Goal: Information Seeking & Learning: Learn about a topic

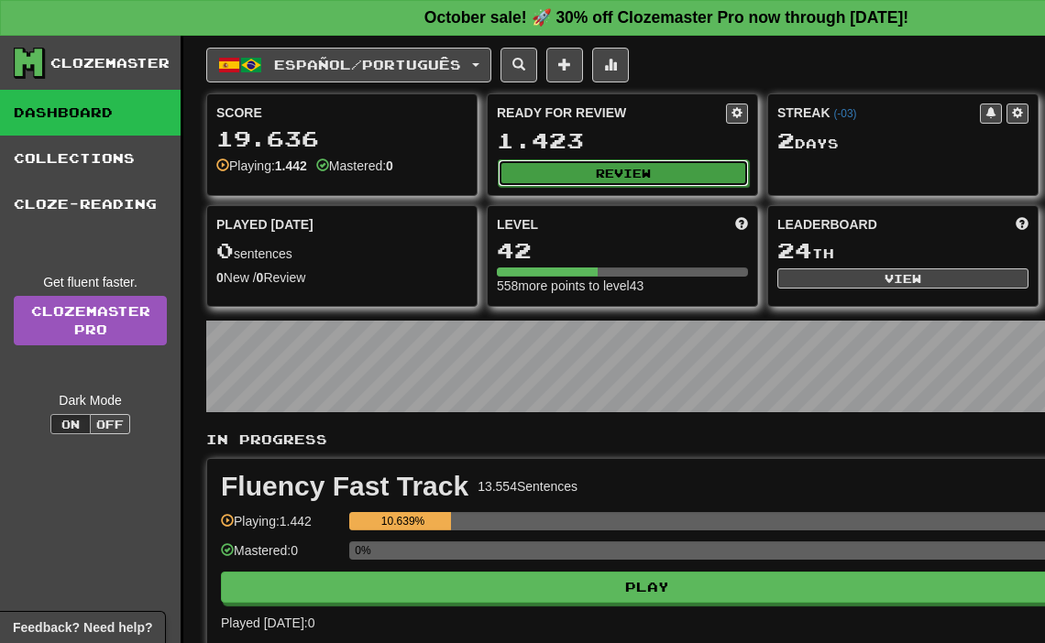
click at [644, 181] on button "Review" at bounding box center [623, 172] width 251 height 27
select select "**"
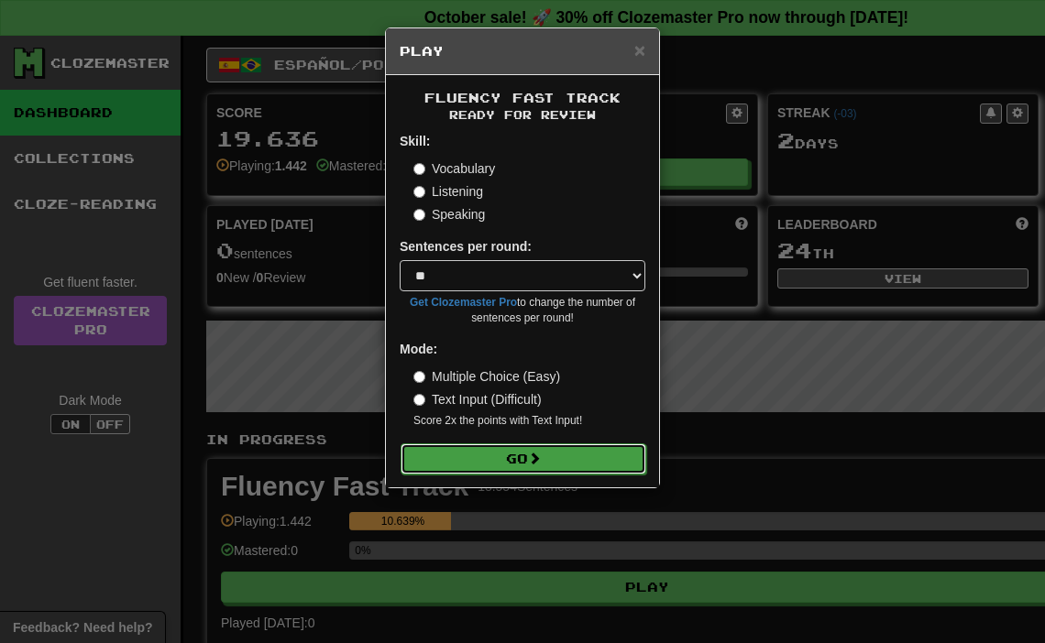
click at [531, 464] on span at bounding box center [534, 458] width 13 height 13
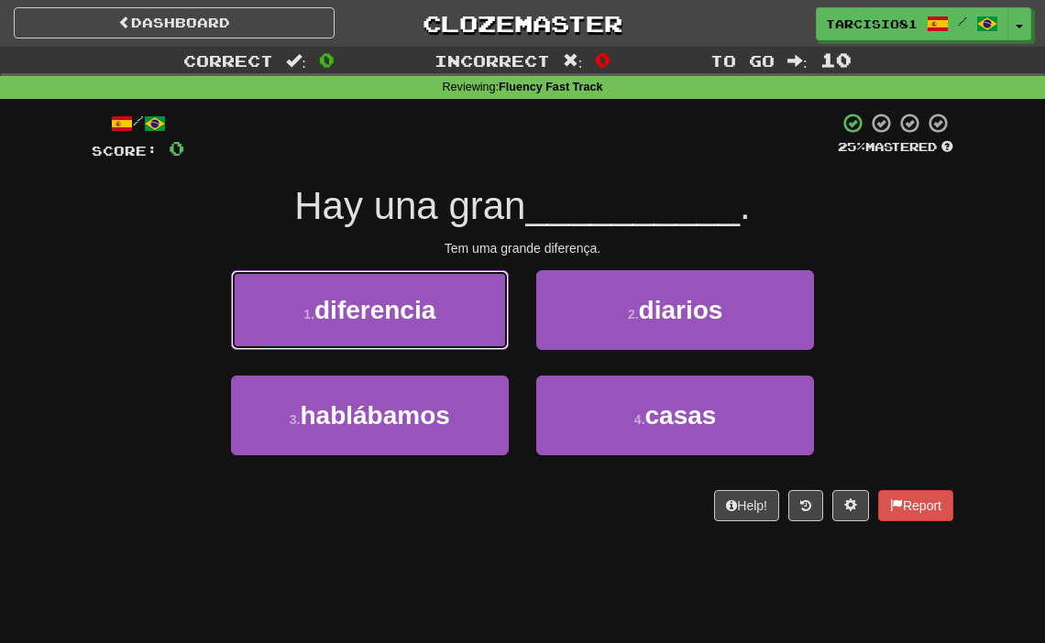
click at [393, 324] on button "1 . diferencia" at bounding box center [370, 310] width 278 height 80
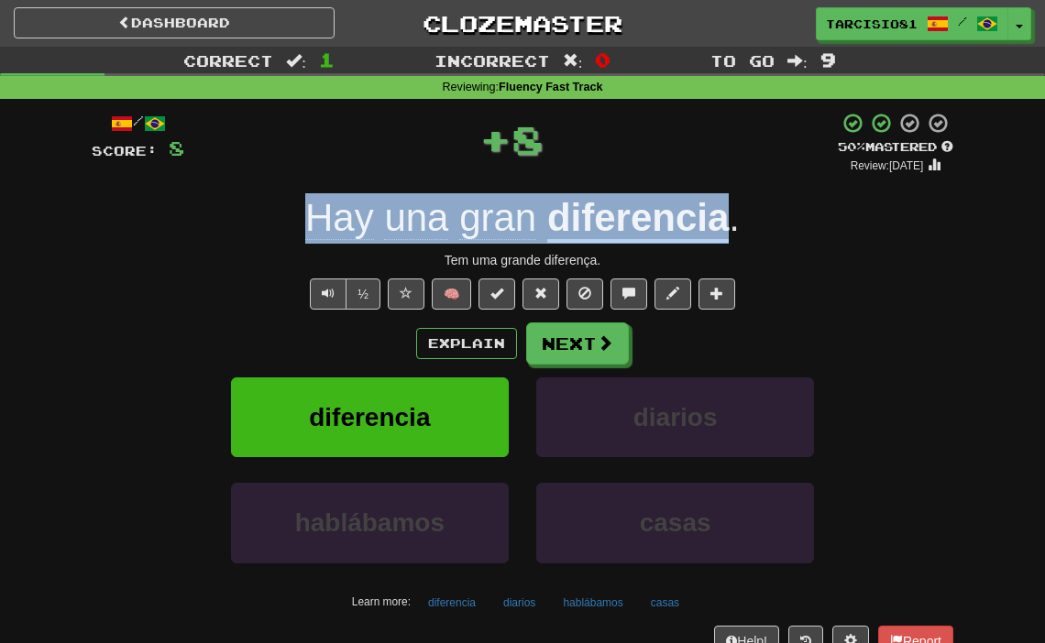
drag, startPoint x: 523, startPoint y: 220, endPoint x: 742, endPoint y: 217, distance: 219.1
click at [742, 217] on div "Hay una gran diferencia ." at bounding box center [523, 218] width 862 height 50
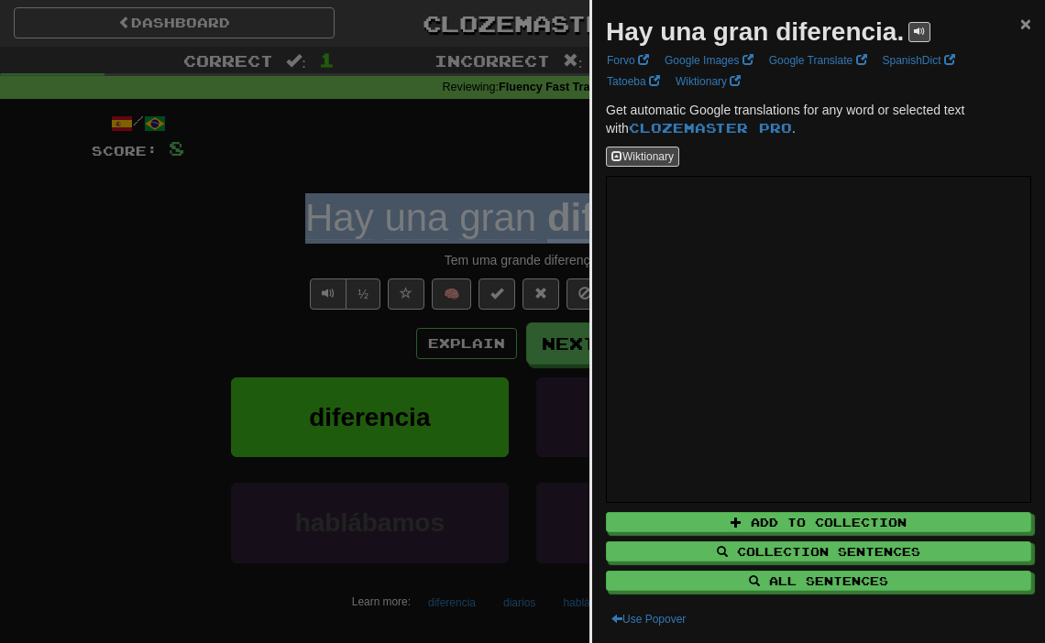
click at [1027, 29] on span "×" at bounding box center [1025, 23] width 11 height 21
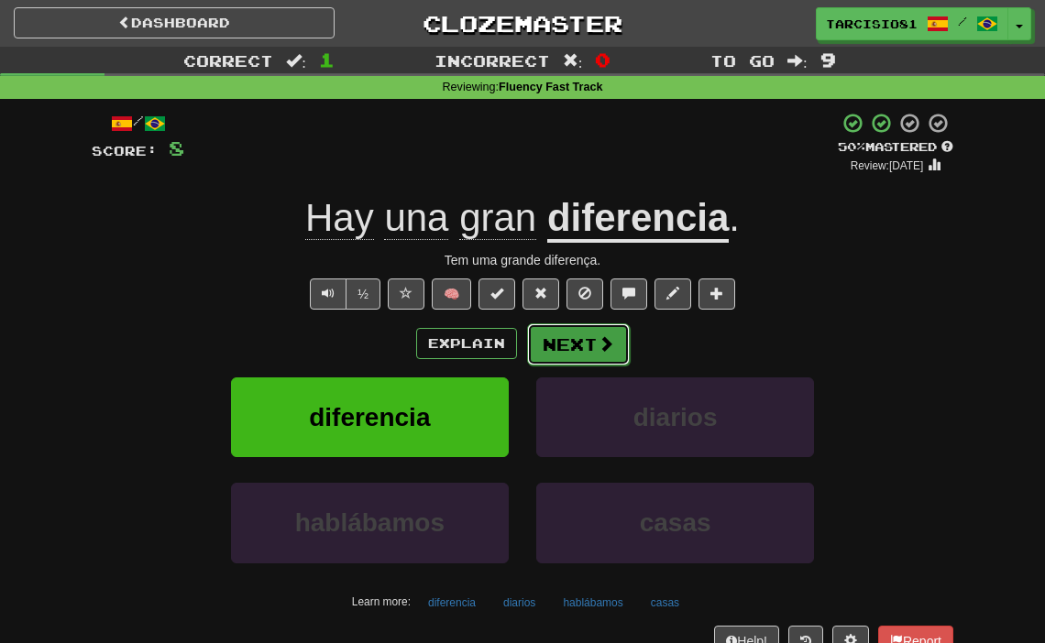
click at [606, 363] on button "Next" at bounding box center [578, 345] width 103 height 42
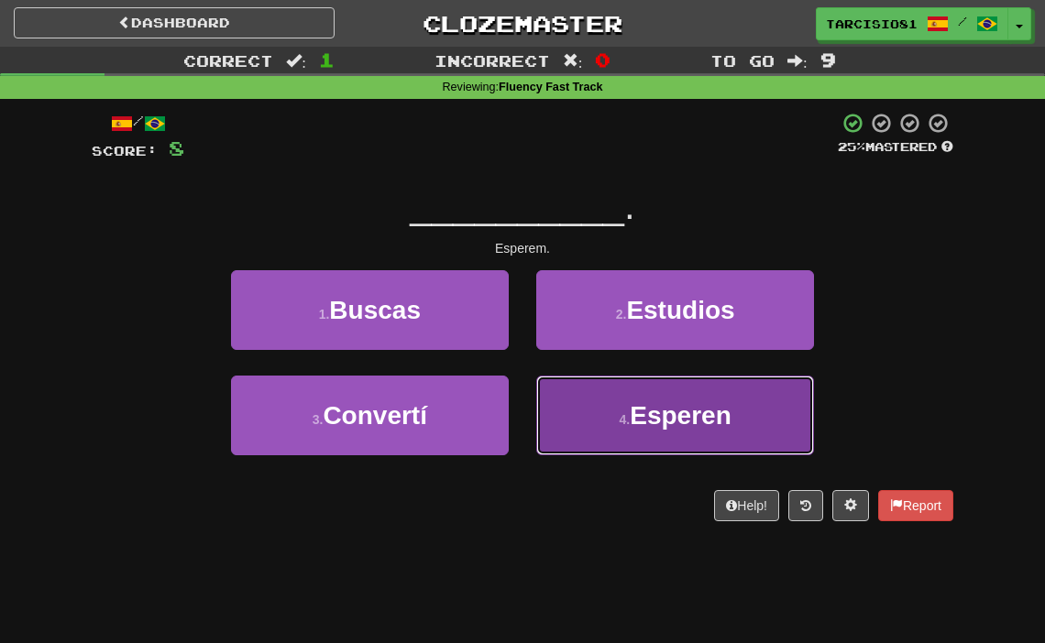
click at [641, 411] on span "Esperen" at bounding box center [681, 415] width 102 height 28
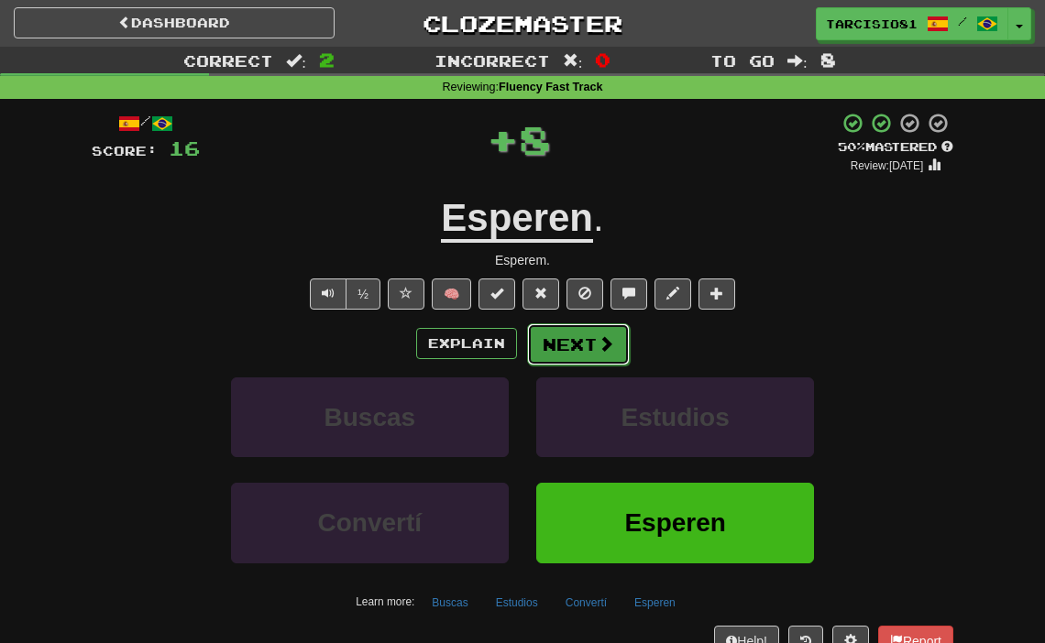
click at [592, 357] on button "Next" at bounding box center [578, 345] width 103 height 42
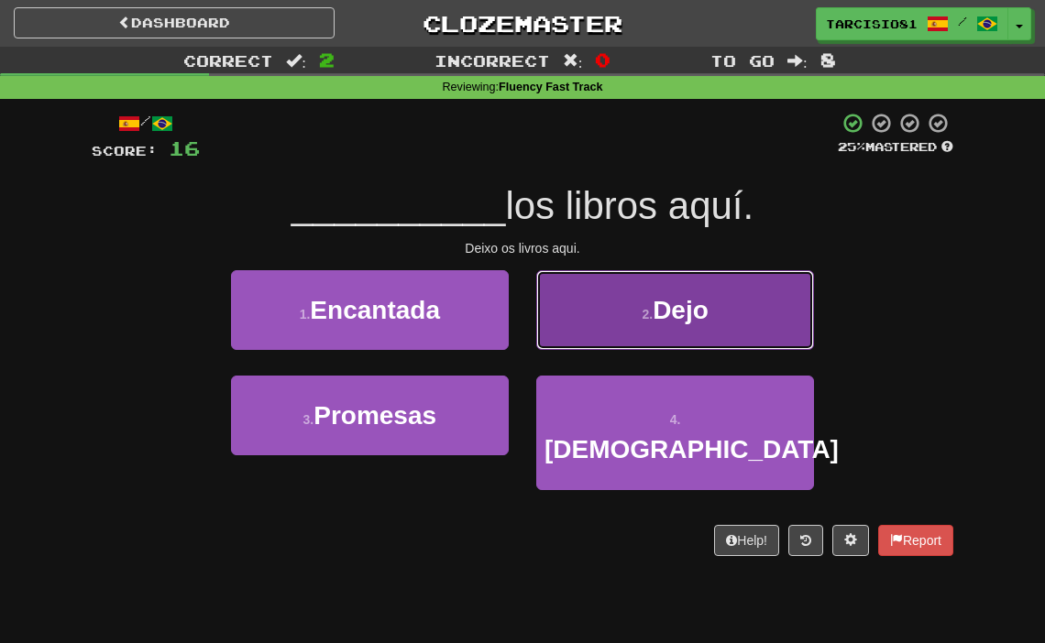
click at [593, 336] on button "2 . Dejo" at bounding box center [675, 310] width 278 height 80
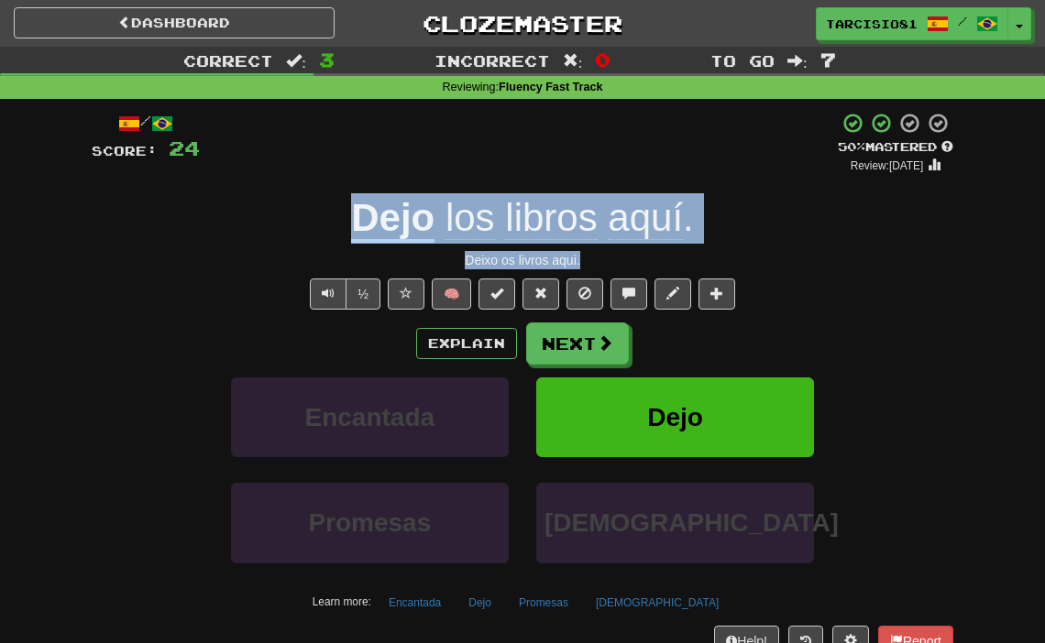
drag, startPoint x: 429, startPoint y: 233, endPoint x: 582, endPoint y: 263, distance: 156.0
click at [582, 263] on div "/ Score: 24 + 8 50 % Mastered Review: 2025-10-24 Dejo los libros aquí . Deixo o…" at bounding box center [523, 399] width 862 height 575
copy div "Dejo los libros aquí . Deixo os livros aqui."
click at [573, 346] on button "Next" at bounding box center [578, 345] width 103 height 42
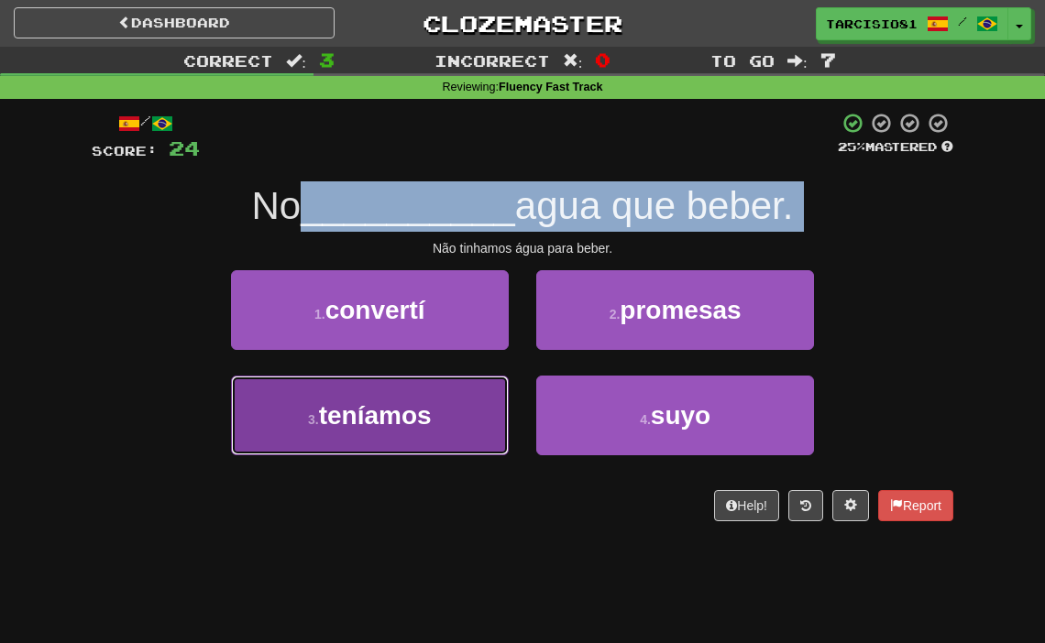
click at [423, 423] on span "teníamos" at bounding box center [375, 415] width 113 height 28
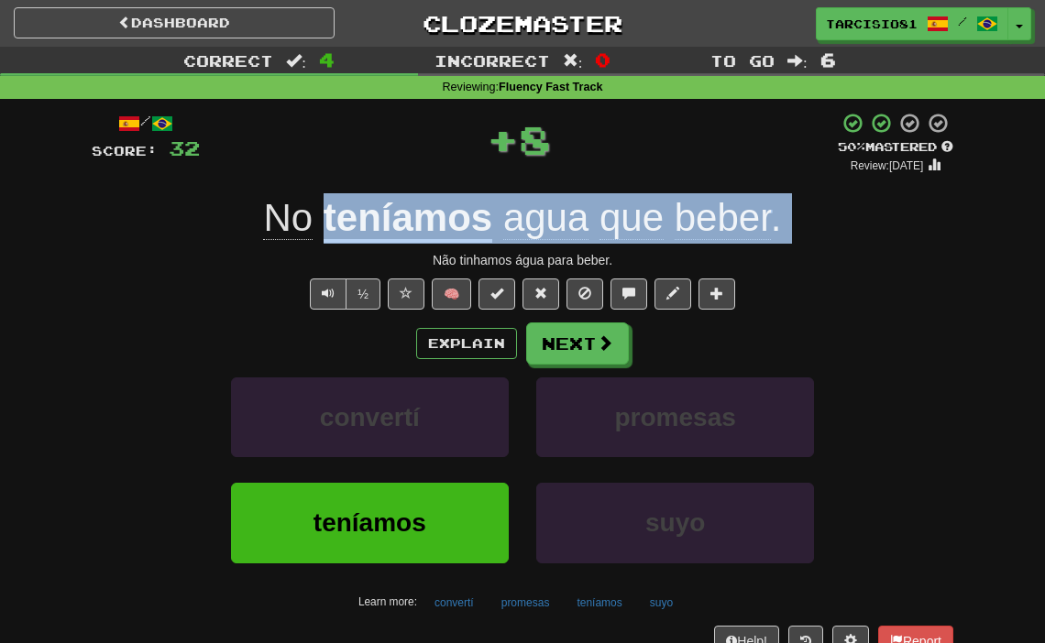
drag, startPoint x: 250, startPoint y: 217, endPoint x: 364, endPoint y: 238, distance: 115.6
click at [386, 240] on div "No teníamos agua que beber ." at bounding box center [523, 218] width 862 height 50
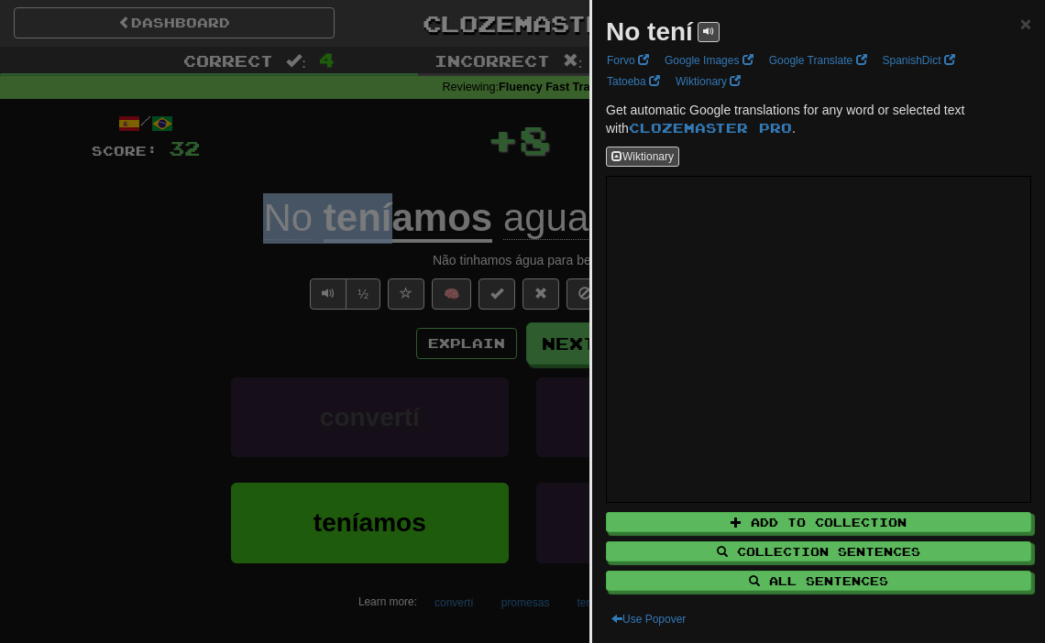
click at [242, 221] on div at bounding box center [522, 321] width 1045 height 643
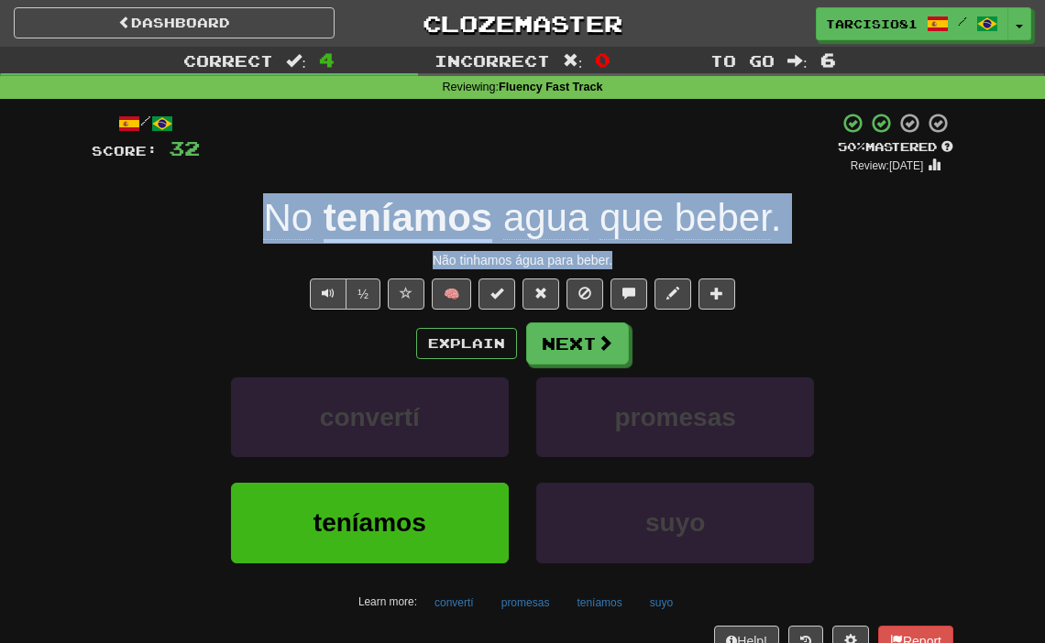
drag, startPoint x: 242, startPoint y: 211, endPoint x: 620, endPoint y: 259, distance: 380.7
click at [620, 259] on div "/ Score: 32 + 8 50 % Mastered Review: 2025-10-24 No teníamos agua que beber . N…" at bounding box center [523, 399] width 862 height 575
copy div "No teníamos agua que beber . Não tinhamos água para beber."
click at [569, 267] on div "Não tinhamos água para beber." at bounding box center [523, 260] width 862 height 18
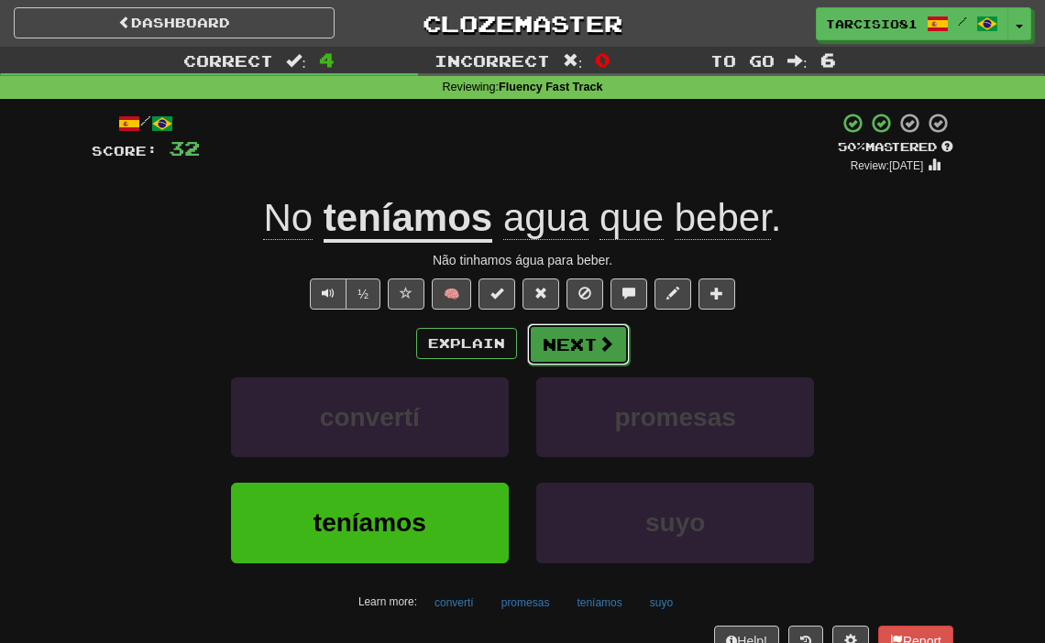
click at [590, 348] on button "Next" at bounding box center [578, 345] width 103 height 42
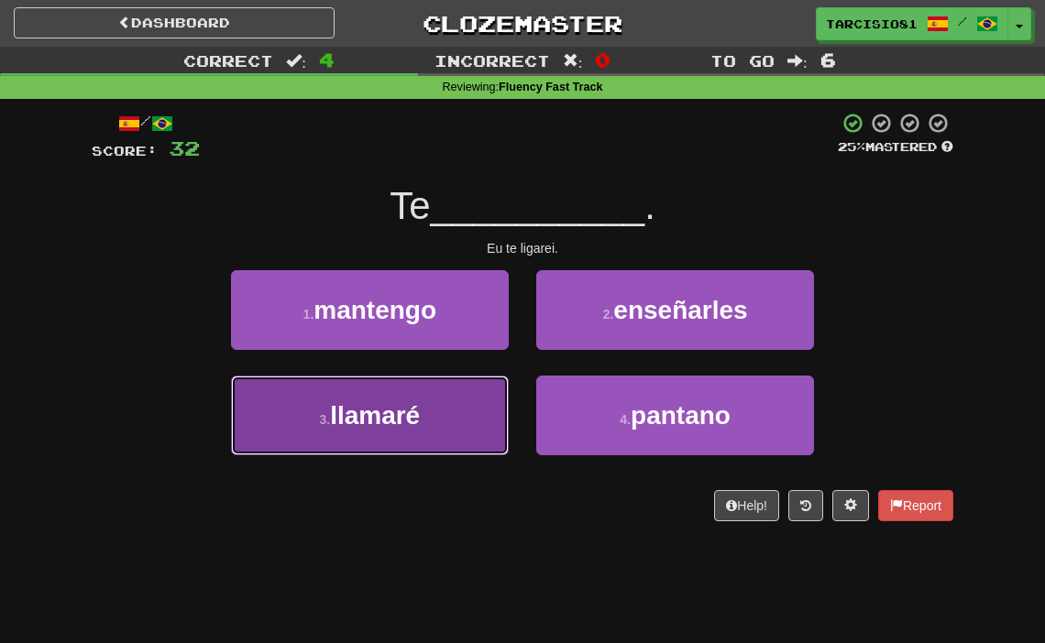
click at [415, 429] on button "3 . llamaré" at bounding box center [370, 416] width 278 height 80
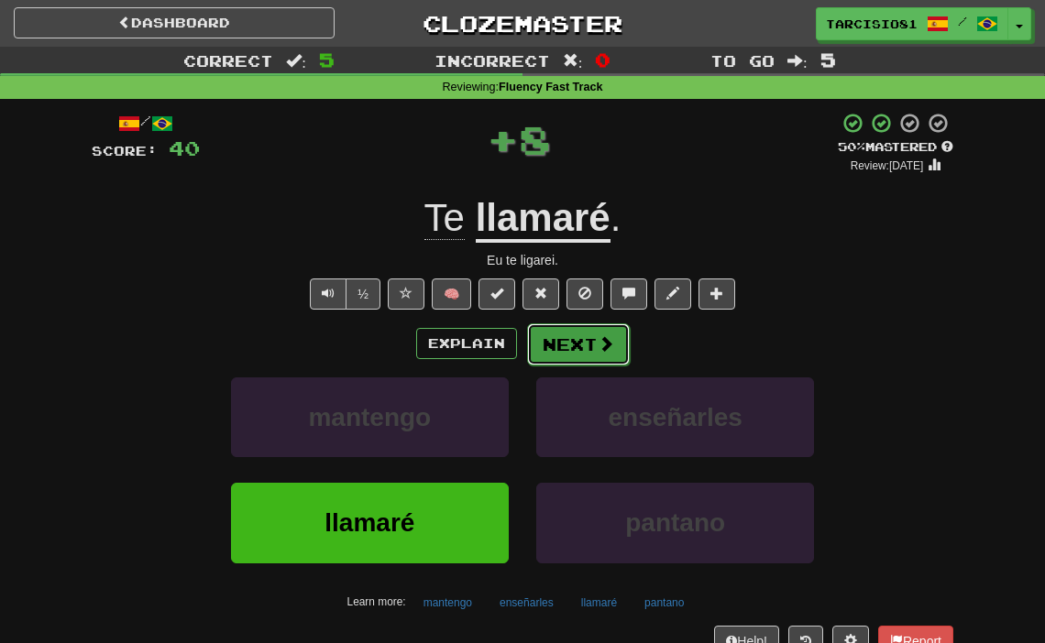
click at [567, 347] on button "Next" at bounding box center [578, 345] width 103 height 42
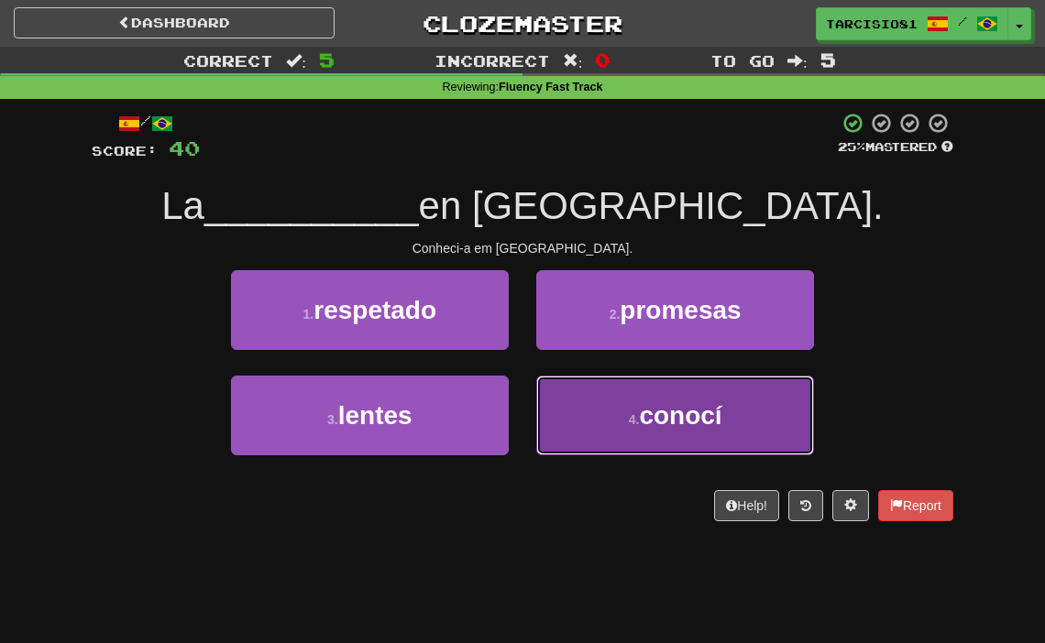
click at [632, 410] on button "4 . conocí" at bounding box center [675, 416] width 278 height 80
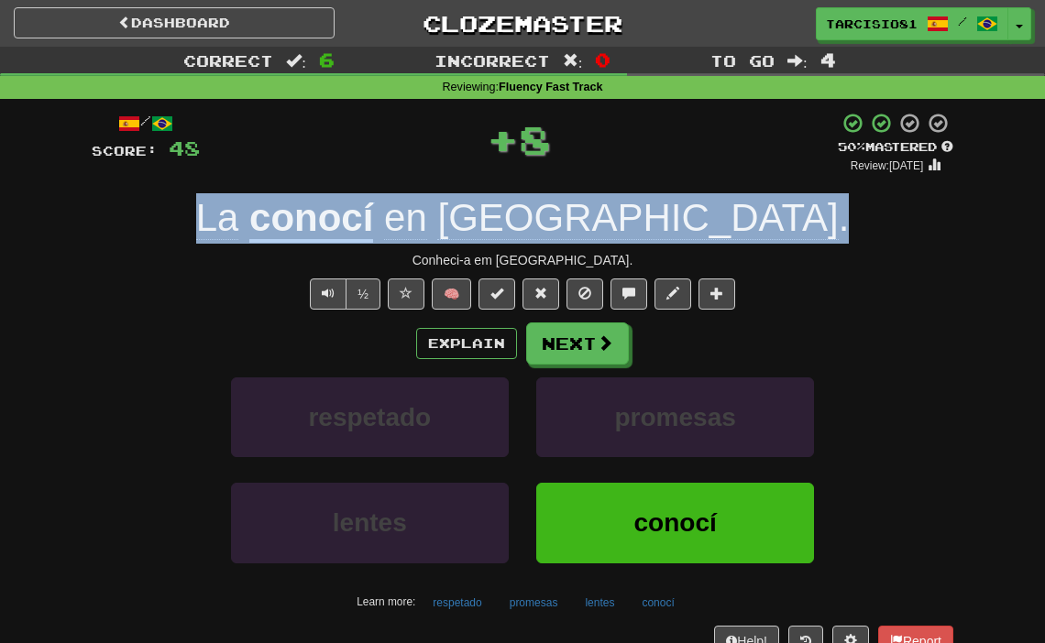
drag, startPoint x: 313, startPoint y: 207, endPoint x: 720, endPoint y: 230, distance: 407.6
click at [720, 230] on div "La conocí en Londres ." at bounding box center [523, 218] width 862 height 50
copy div "La conocí en Londres ."
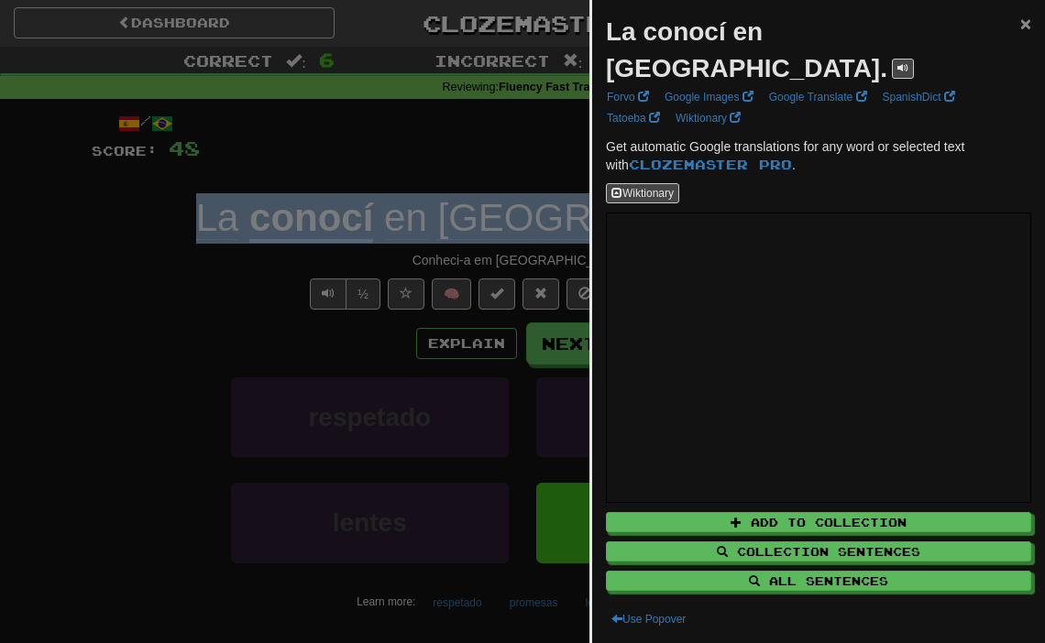
click at [1026, 28] on span "×" at bounding box center [1025, 23] width 11 height 21
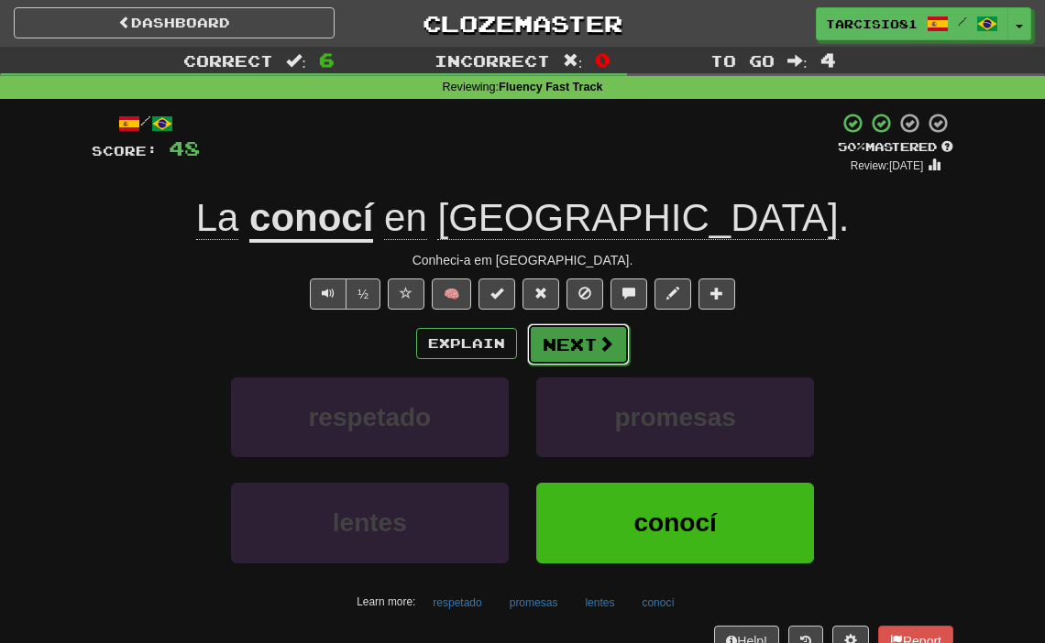
click at [581, 344] on button "Next" at bounding box center [578, 345] width 103 height 42
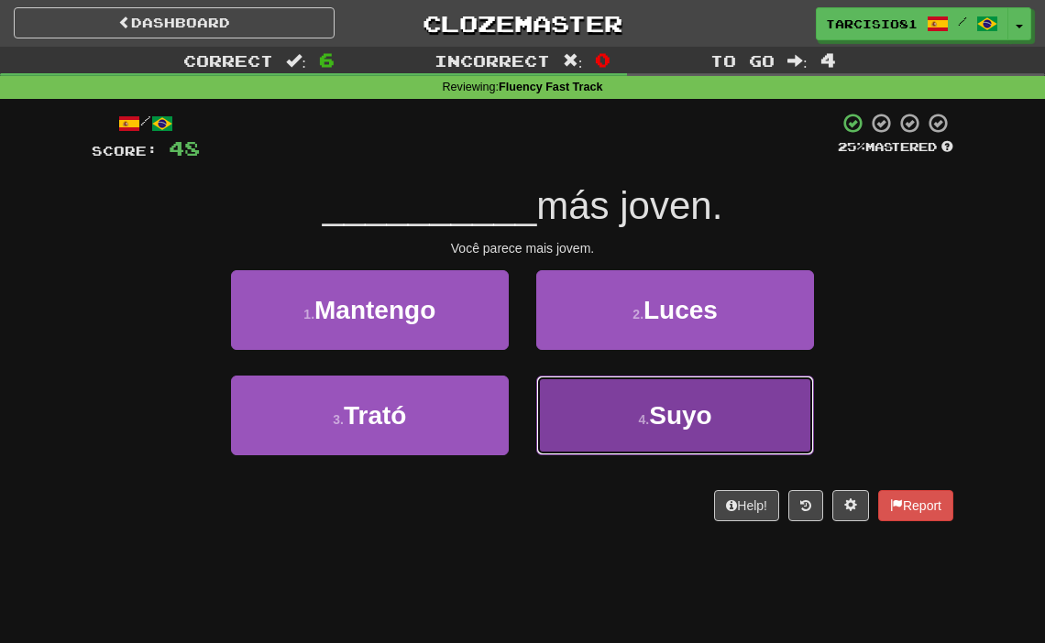
click at [623, 413] on button "4 . Suyo" at bounding box center [675, 416] width 278 height 80
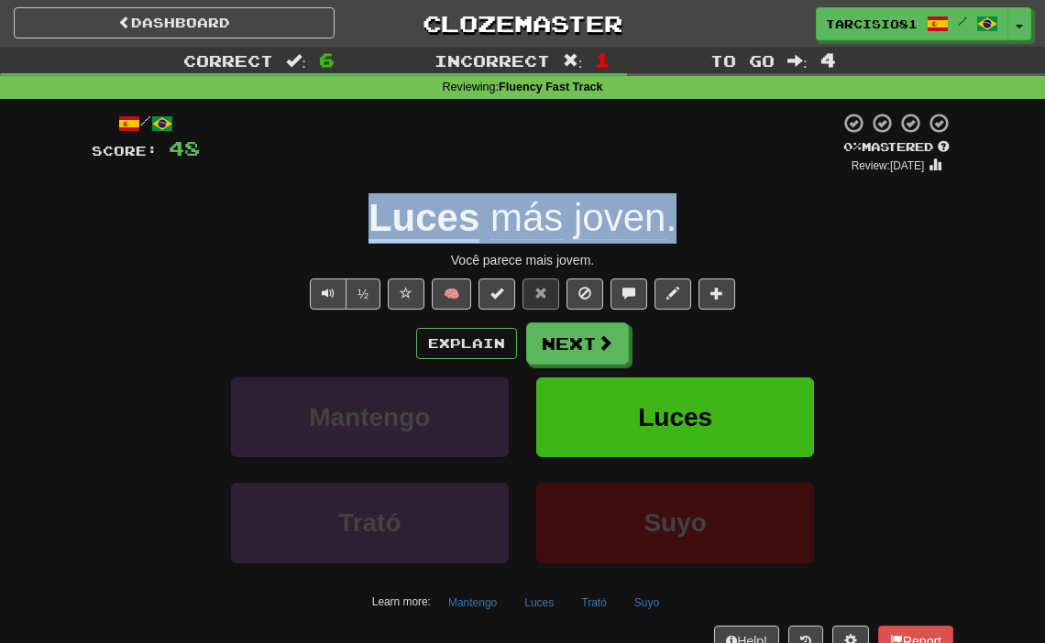
drag, startPoint x: 354, startPoint y: 221, endPoint x: 687, endPoint y: 224, distance: 333.6
click at [687, 224] on div "Luces más joven ." at bounding box center [523, 218] width 862 height 50
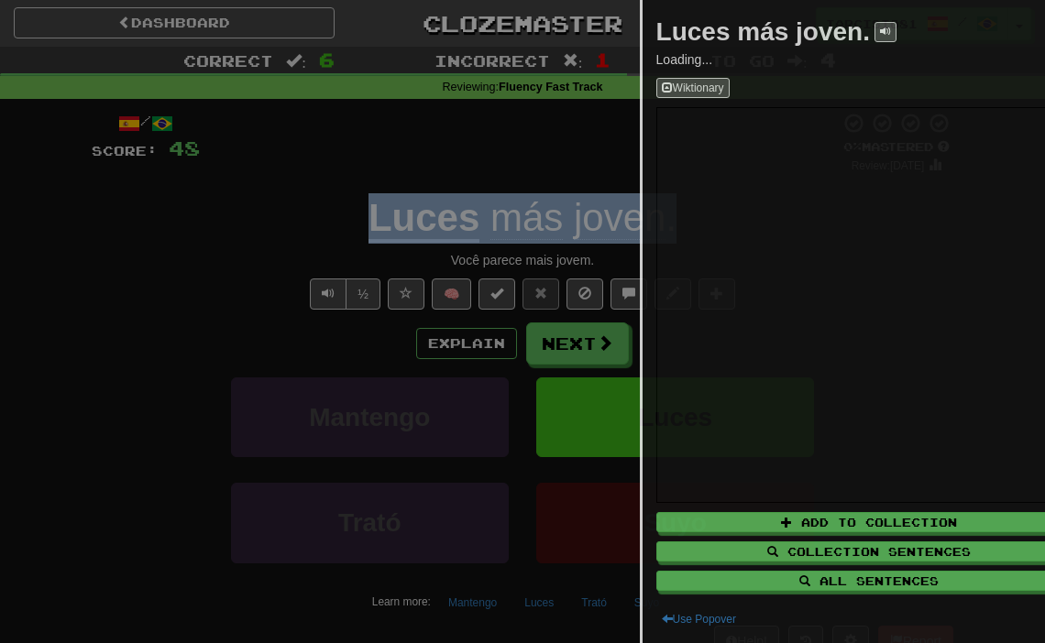
copy div "Luces más joven ."
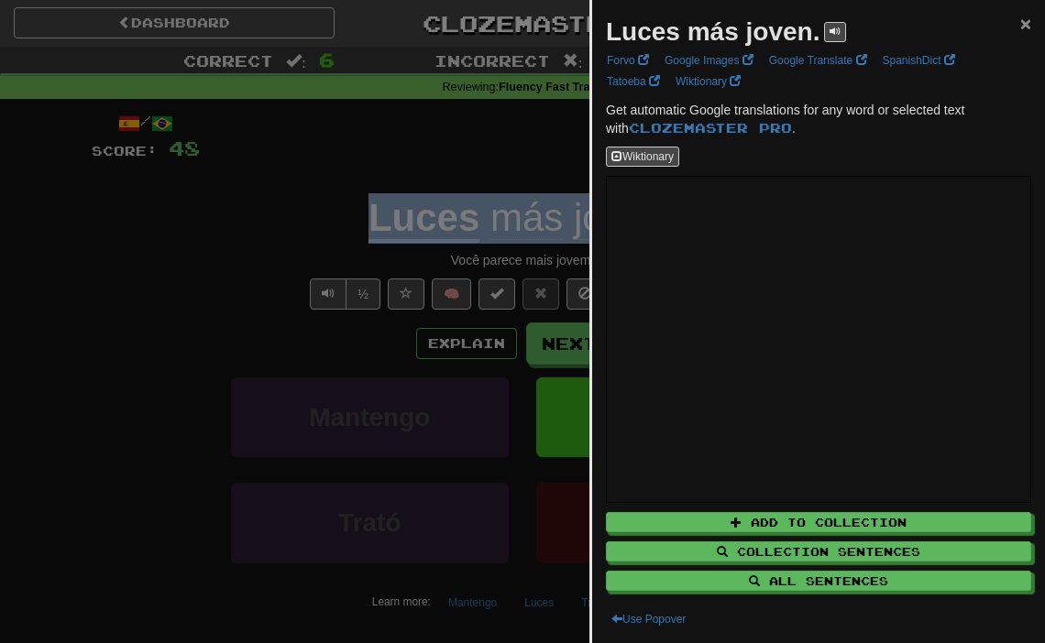
click at [1021, 23] on span "×" at bounding box center [1025, 23] width 11 height 21
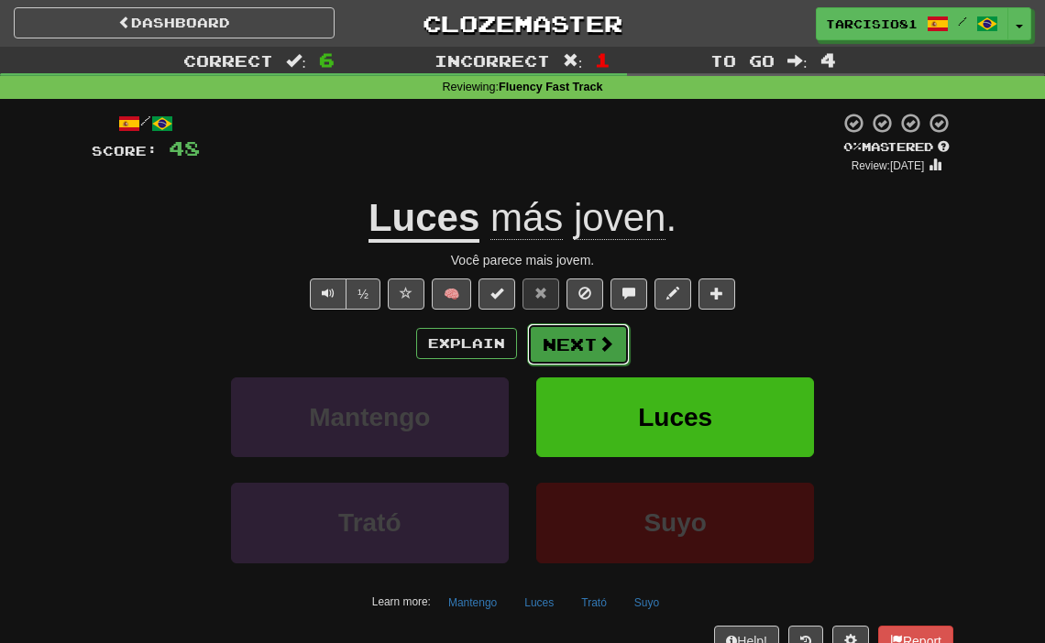
click at [605, 357] on button "Next" at bounding box center [578, 345] width 103 height 42
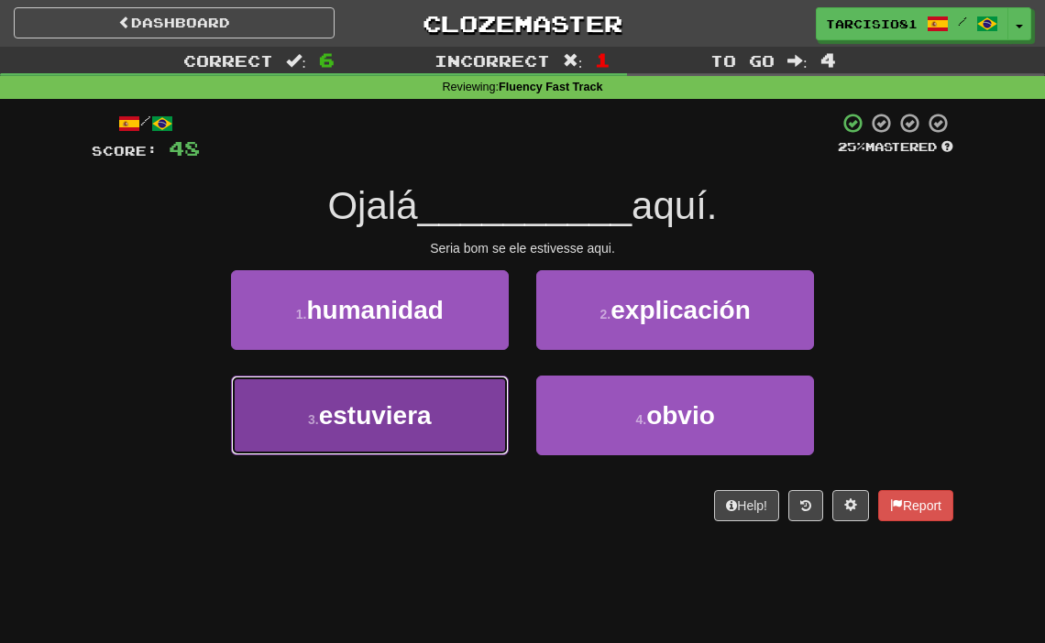
click at [433, 444] on button "3 . estuviera" at bounding box center [370, 416] width 278 height 80
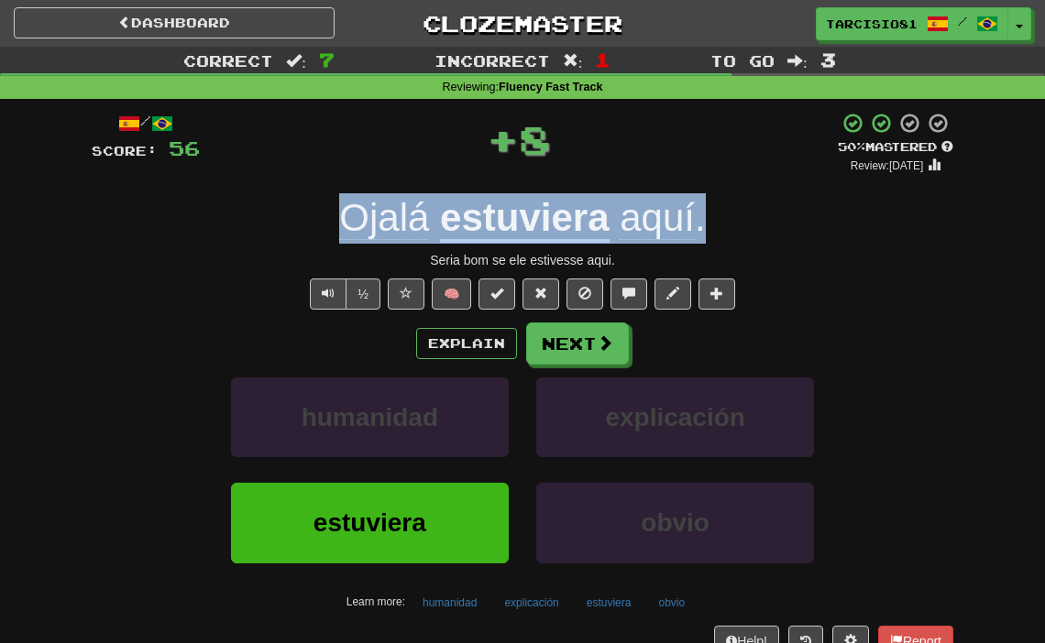
drag, startPoint x: 669, startPoint y: 218, endPoint x: 707, endPoint y: 220, distance: 37.6
click at [707, 220] on div "Ojalá estuviera aquí ." at bounding box center [523, 218] width 862 height 50
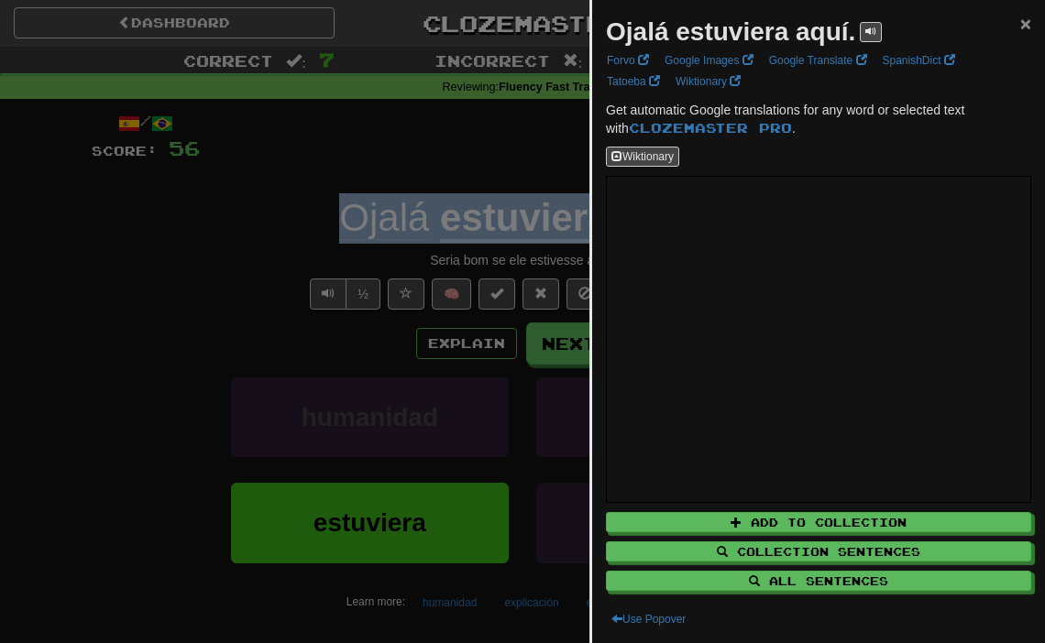
click at [1028, 26] on span "×" at bounding box center [1025, 23] width 11 height 21
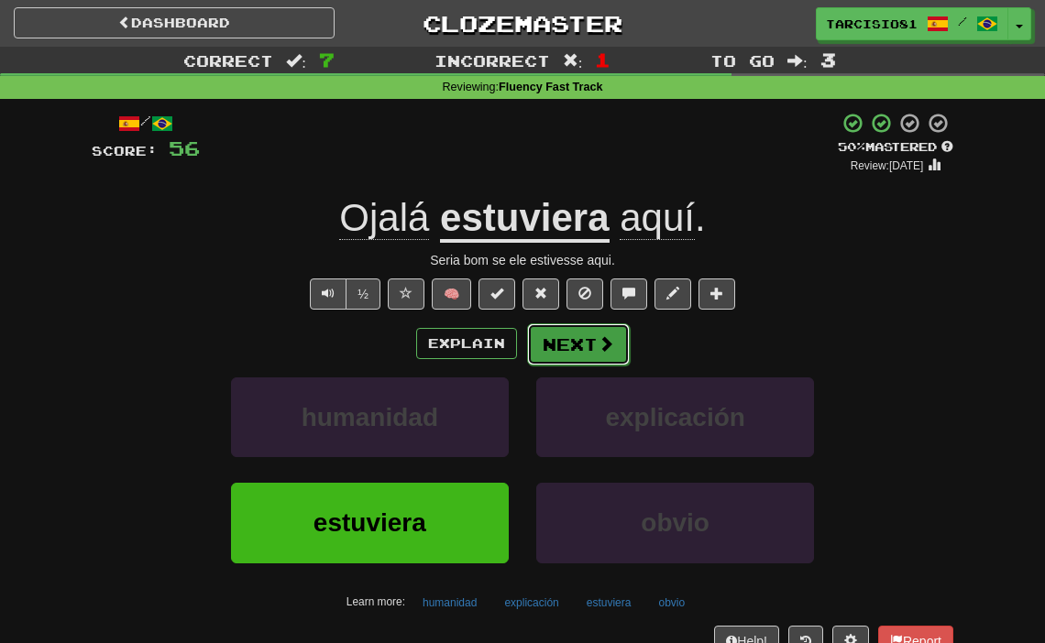
click at [602, 338] on span at bounding box center [606, 343] width 16 height 16
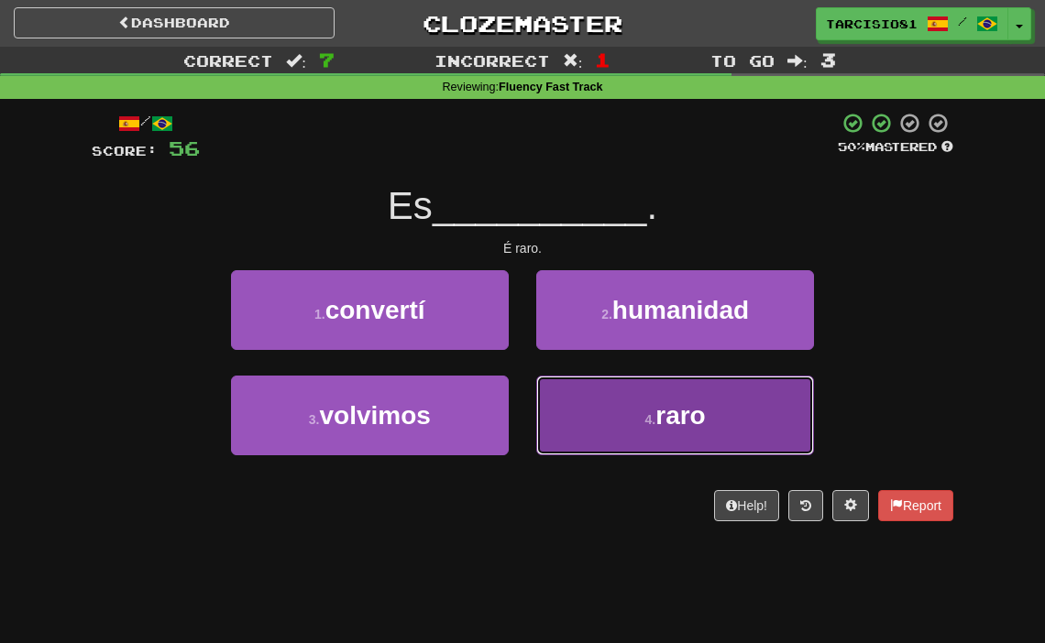
click at [645, 412] on small "4 ." at bounding box center [650, 419] width 11 height 15
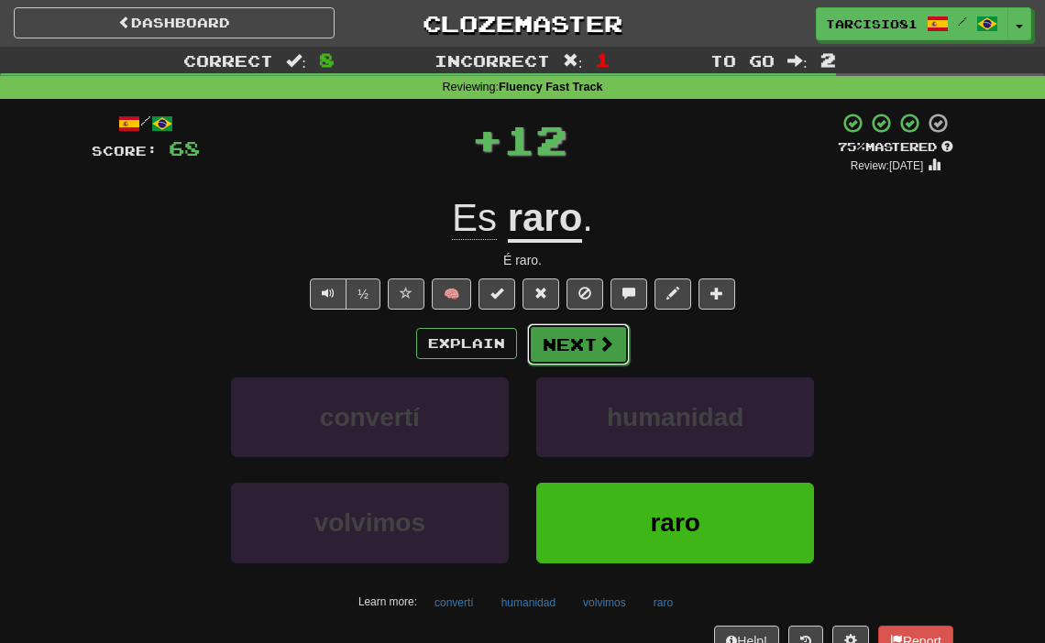
click at [598, 338] on span at bounding box center [606, 343] width 16 height 16
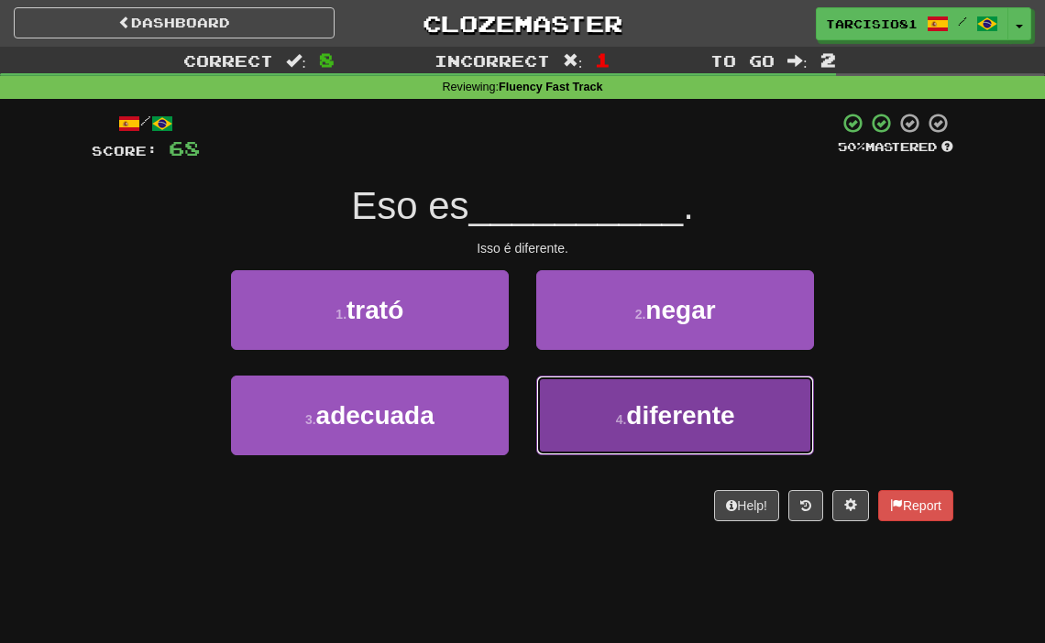
click at [616, 422] on small "4 ." at bounding box center [621, 419] width 11 height 15
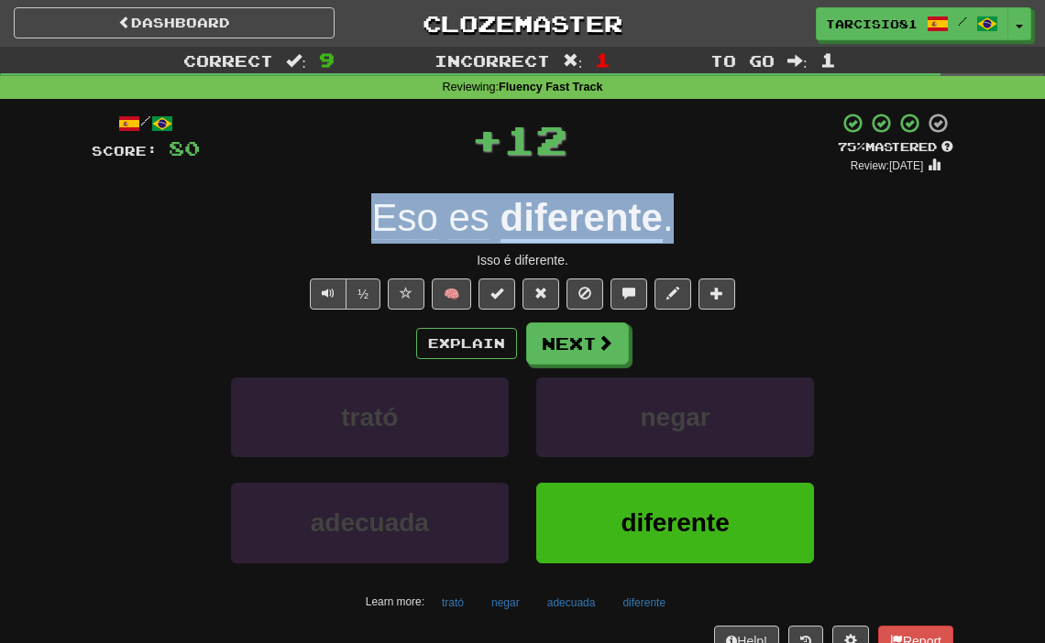
drag, startPoint x: 359, startPoint y: 231, endPoint x: 678, endPoint y: 231, distance: 319.0
click at [678, 231] on div "Eso es diferente ." at bounding box center [523, 218] width 862 height 50
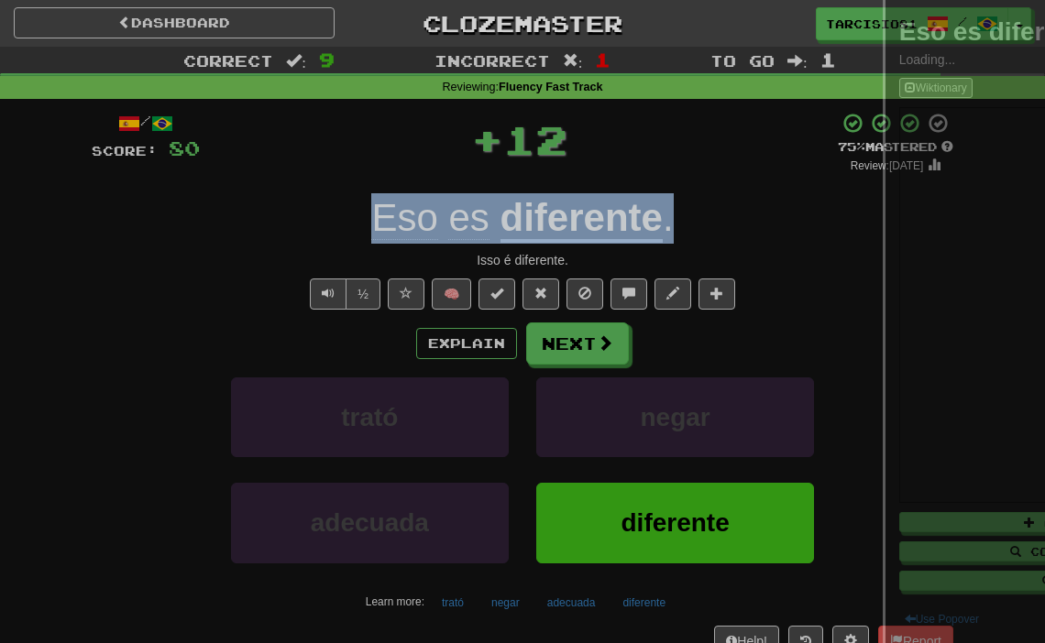
copy div "Eso es diferente ."
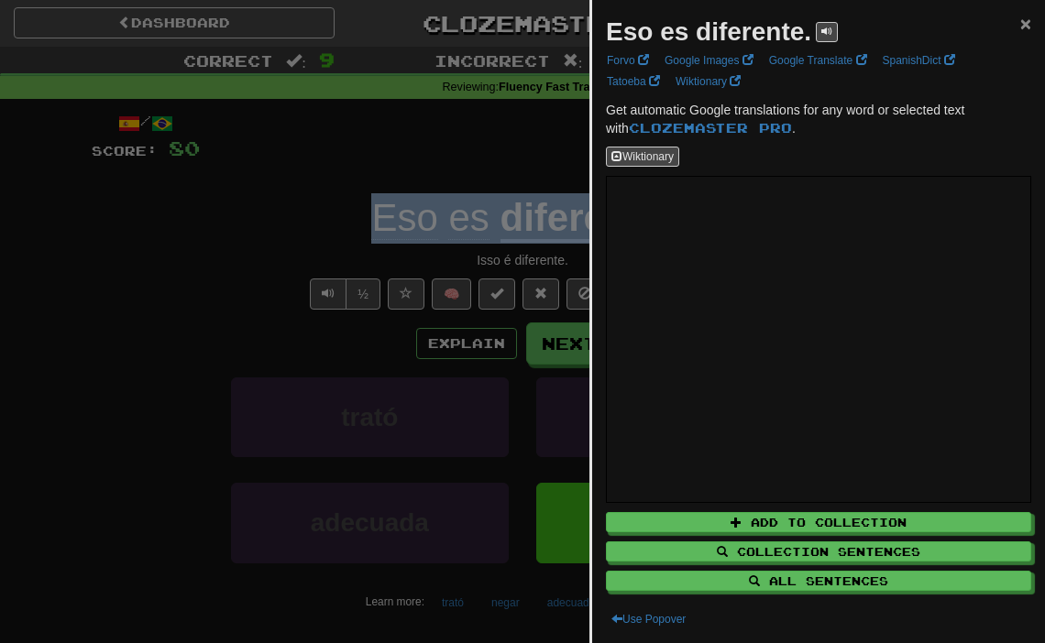
click at [1024, 26] on span "×" at bounding box center [1025, 23] width 11 height 21
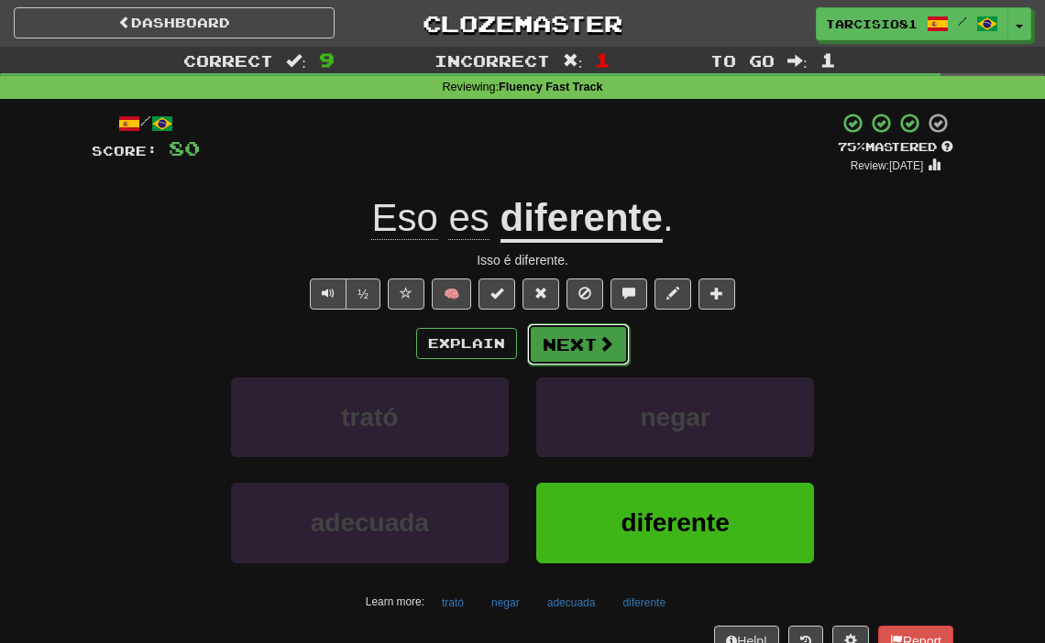
click at [590, 340] on button "Next" at bounding box center [578, 345] width 103 height 42
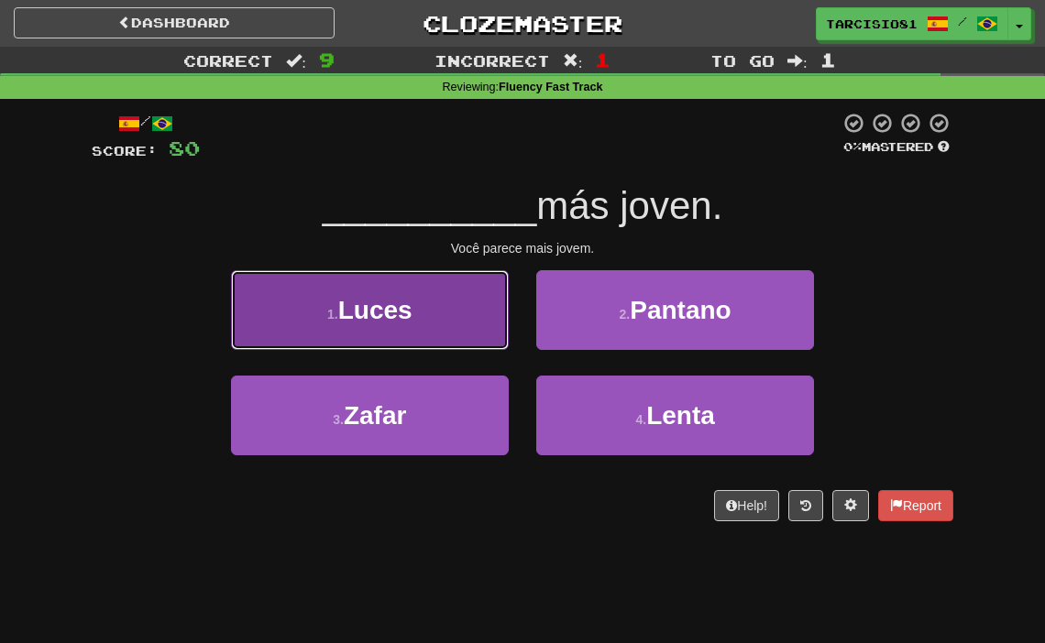
click at [390, 319] on span "Luces" at bounding box center [375, 310] width 74 height 28
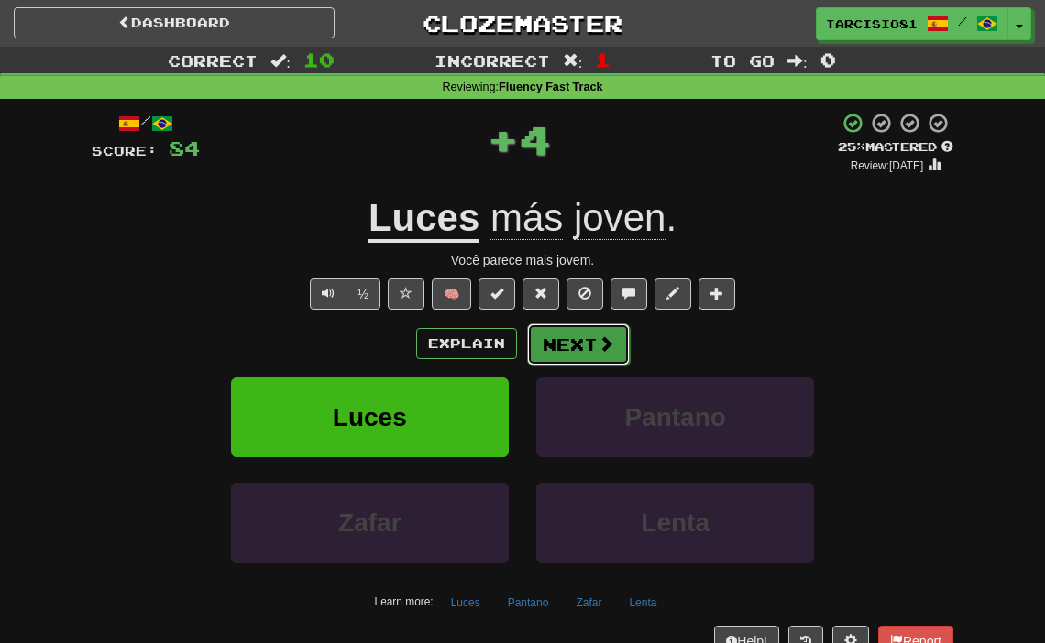
click at [599, 355] on button "Next" at bounding box center [578, 345] width 103 height 42
